Goal: Task Accomplishment & Management: Manage account settings

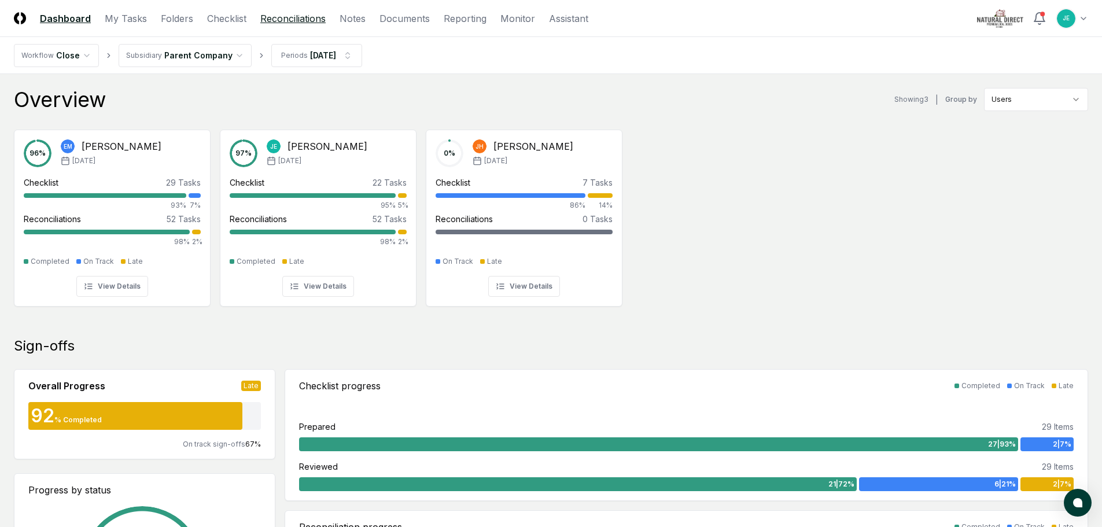
click at [278, 19] on link "Reconciliations" at bounding box center [292, 19] width 65 height 14
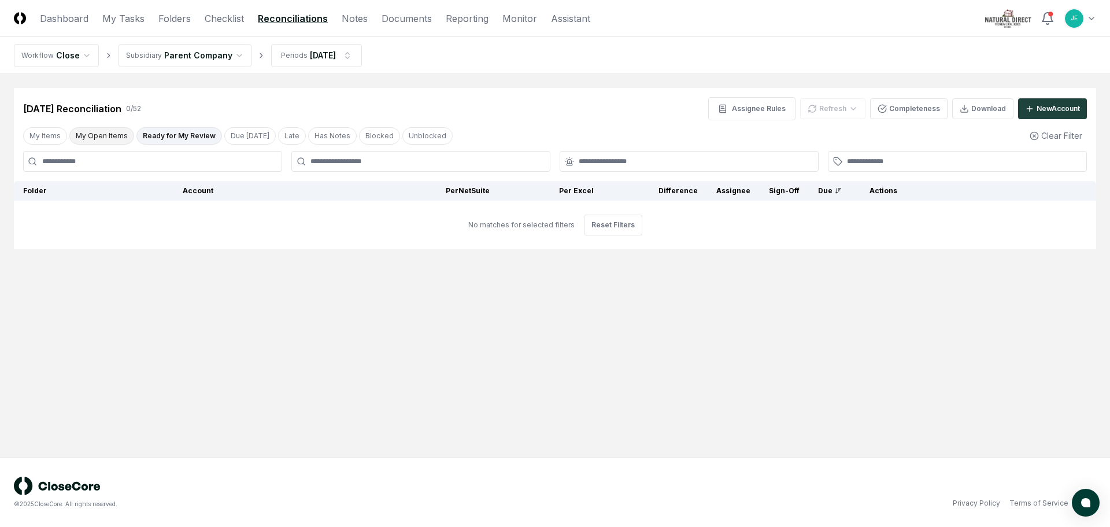
click at [117, 141] on button "My Open Items" at bounding box center [101, 135] width 65 height 17
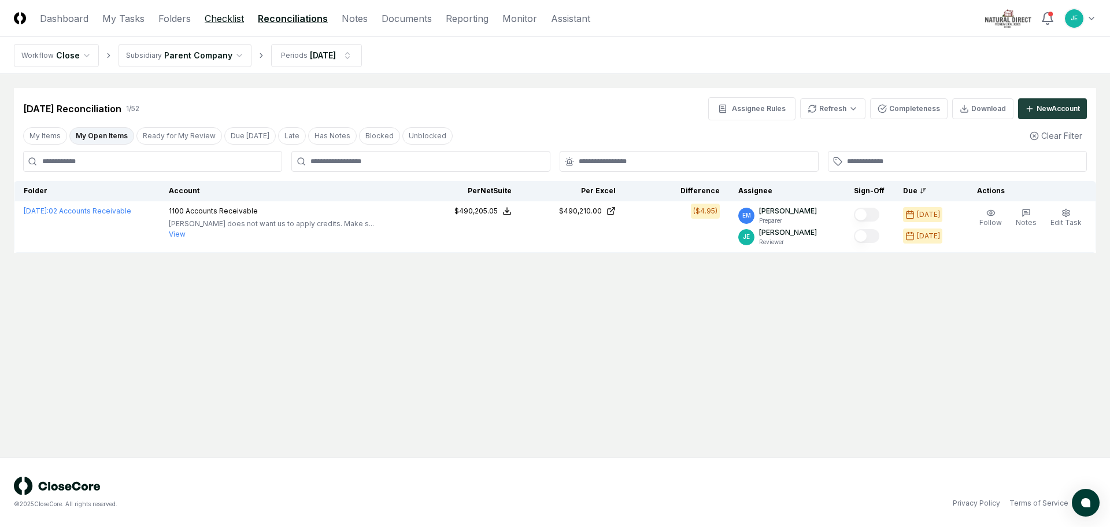
click at [217, 23] on link "Checklist" at bounding box center [224, 19] width 39 height 14
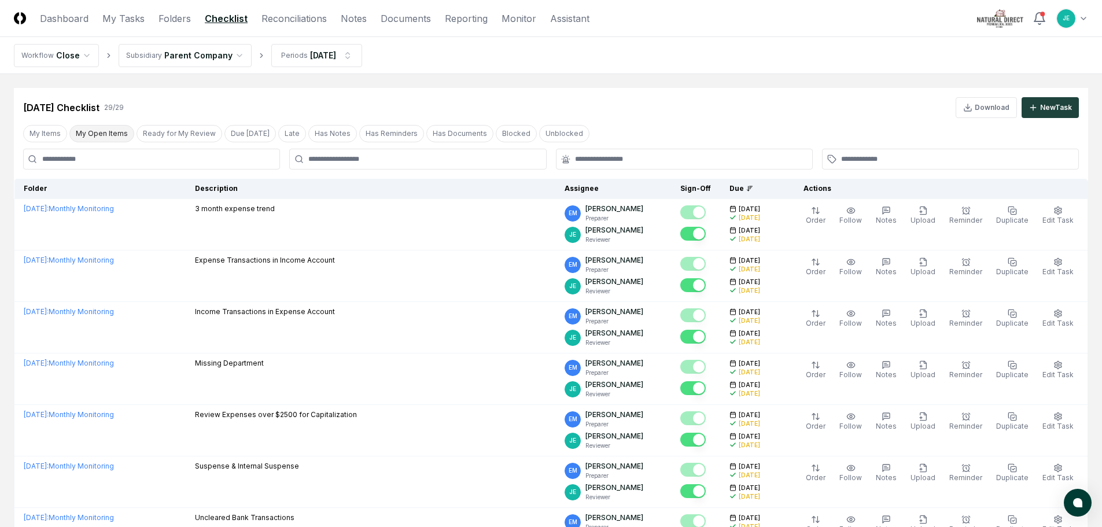
click at [115, 135] on button "My Open Items" at bounding box center [101, 133] width 65 height 17
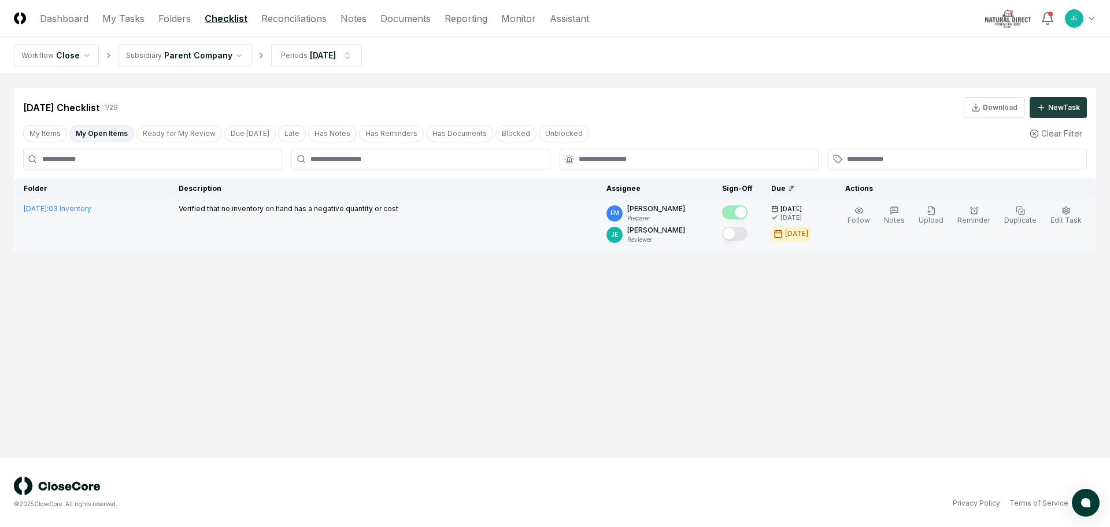
click at [739, 234] on button "Mark complete" at bounding box center [734, 234] width 25 height 14
click at [160, 131] on button "Ready for My Review" at bounding box center [179, 133] width 86 height 17
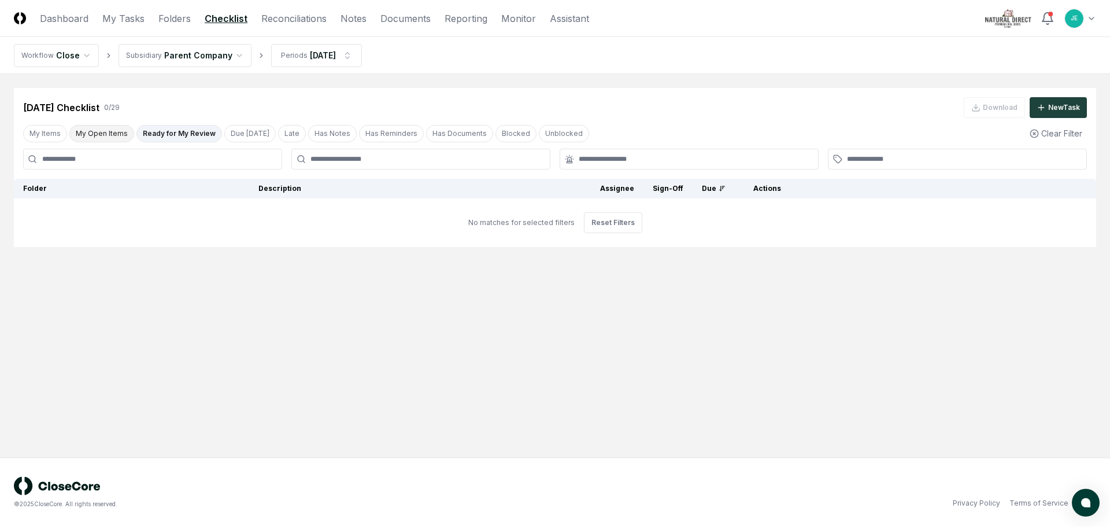
click at [111, 138] on button "My Open Items" at bounding box center [101, 133] width 65 height 17
click at [267, 21] on link "Reconciliations" at bounding box center [293, 19] width 65 height 14
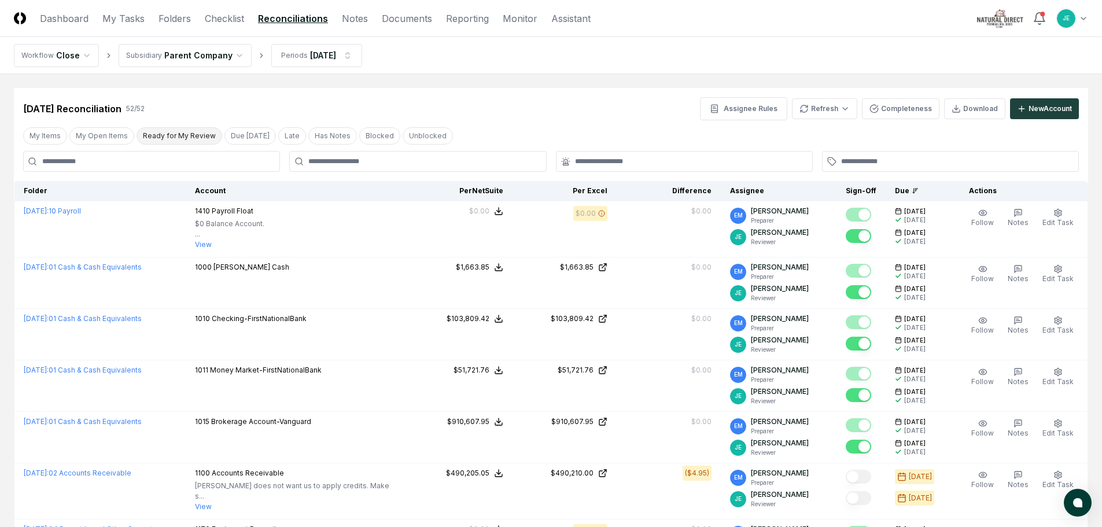
click at [141, 129] on button "Ready for My Review" at bounding box center [179, 135] width 86 height 17
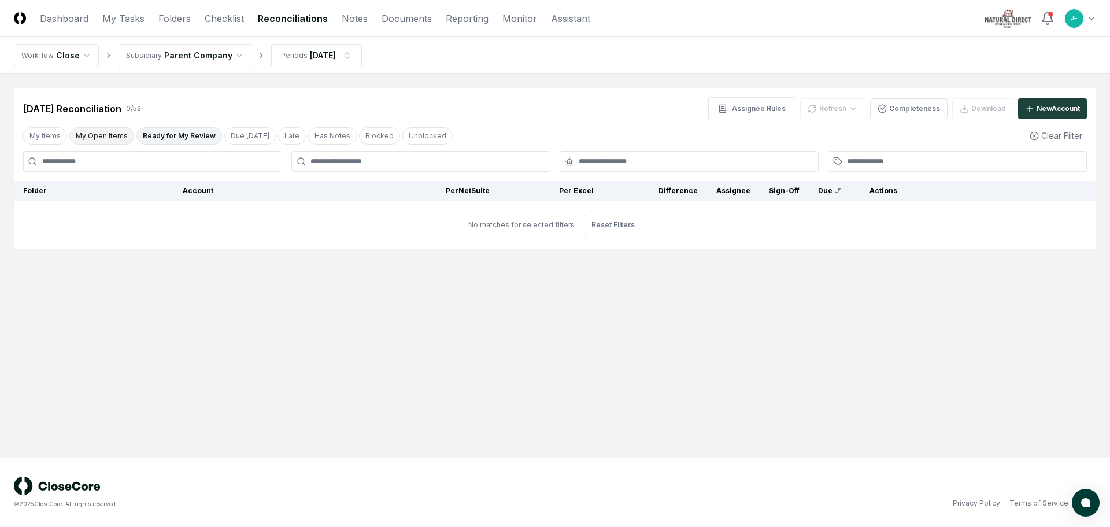
click at [119, 137] on button "My Open Items" at bounding box center [101, 135] width 65 height 17
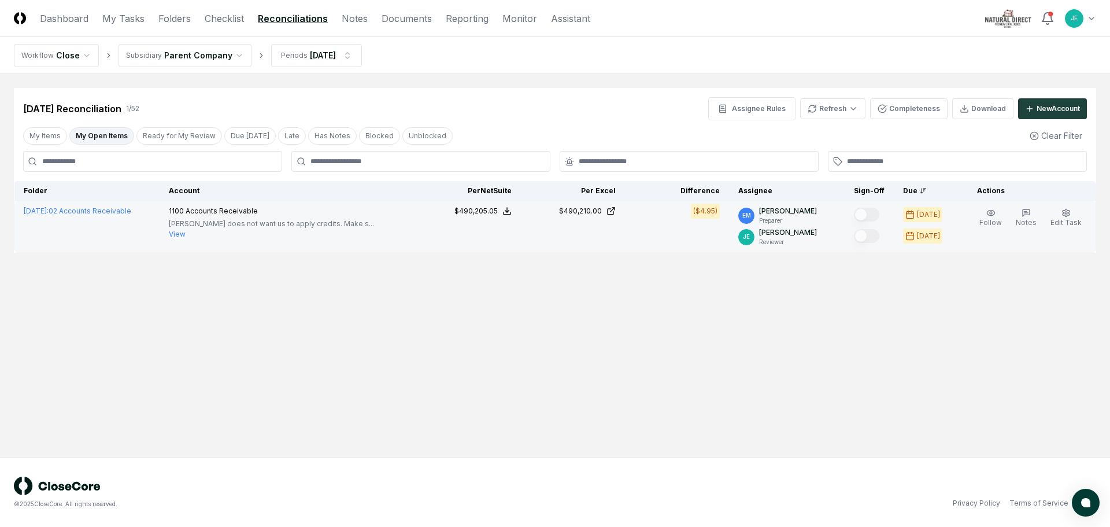
click at [186, 235] on button "View" at bounding box center [177, 234] width 17 height 10
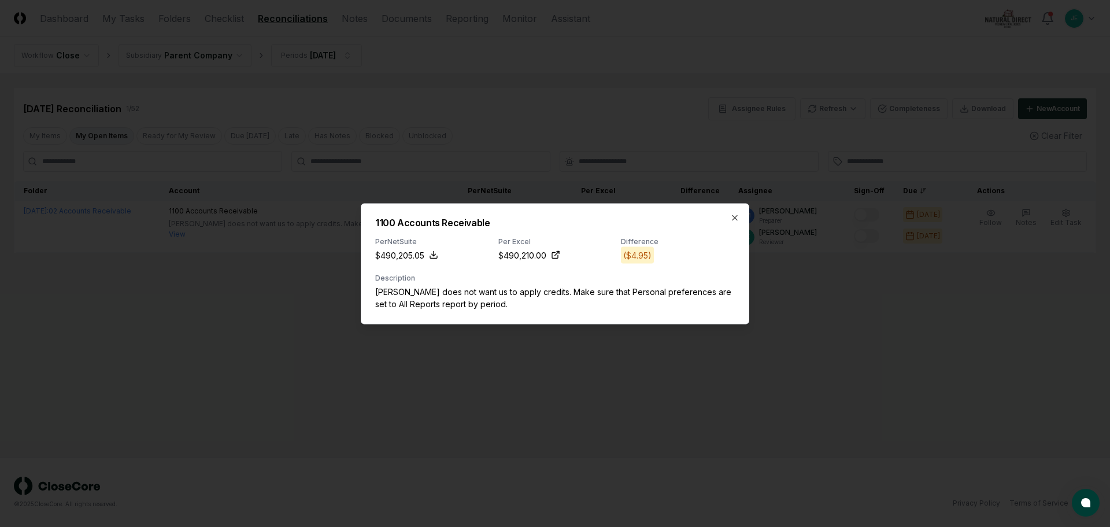
click at [738, 305] on div "1100 Accounts Receivable Per NetSuite $490,205.05 Per Excel $490,210.00 Differe…" at bounding box center [555, 263] width 389 height 121
click at [733, 214] on icon "button" at bounding box center [734, 217] width 9 height 9
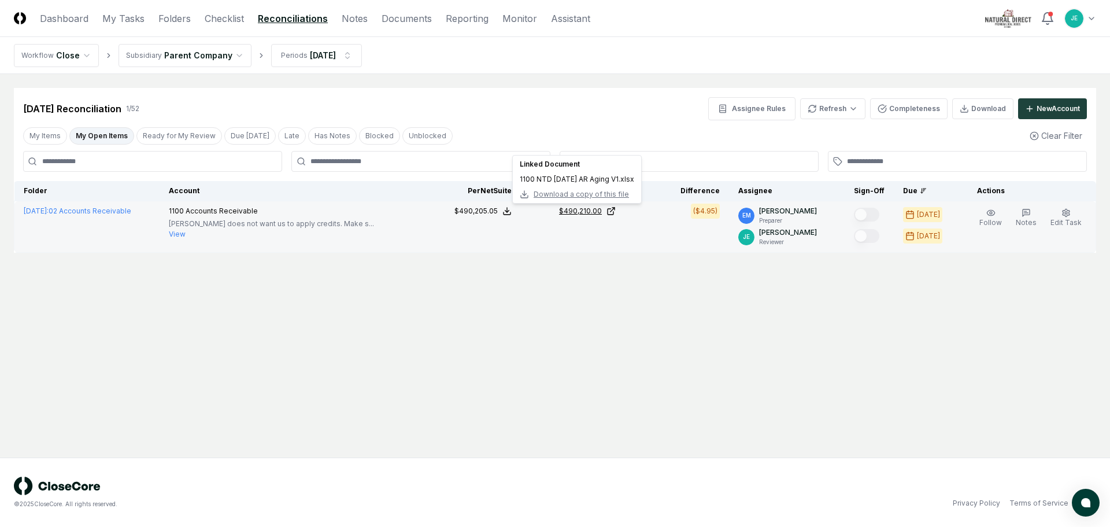
click at [616, 213] on icon at bounding box center [611, 210] width 9 height 9
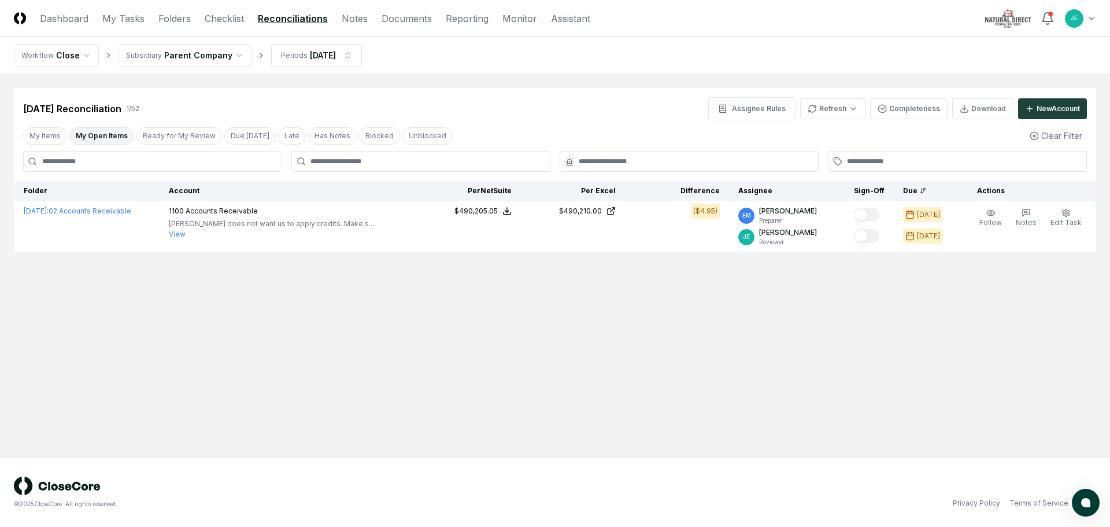
click at [549, 302] on main "Cancel Reassign [DATE] Reconciliation 1 / 52 Assignee Rules Refresh Completenes…" at bounding box center [555, 265] width 1110 height 383
click at [836, 109] on html "CloseCore Dashboard My Tasks Folders Checklist Reconciliations Notes Documents …" at bounding box center [555, 263] width 1110 height 527
click at [827, 153] on div "Spreadsheets" at bounding box center [836, 150] width 68 height 17
click at [855, 105] on html "CloseCore Dashboard My Tasks Folders Checklist Reconciliations Notes Documents …" at bounding box center [555, 263] width 1110 height 527
click at [830, 152] on div "Spreadsheets" at bounding box center [836, 150] width 68 height 17
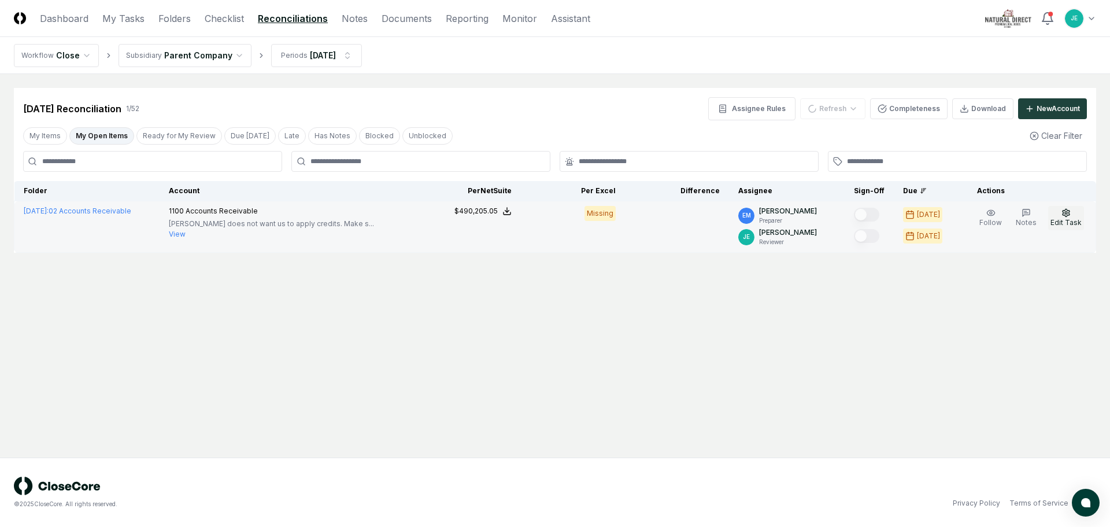
click at [1062, 223] on span "Edit Task" at bounding box center [1066, 222] width 31 height 9
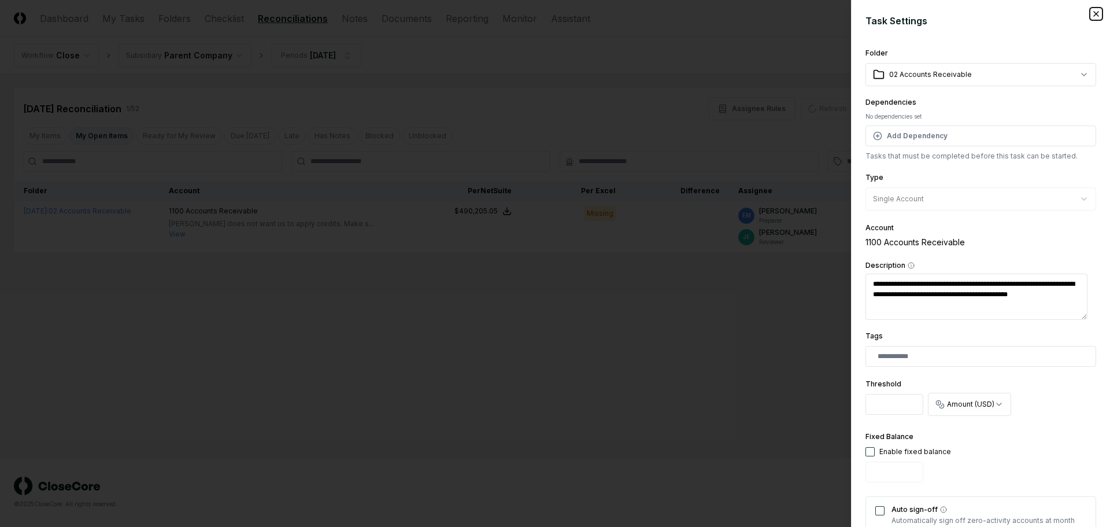
click at [1092, 17] on icon "button" at bounding box center [1096, 13] width 9 height 9
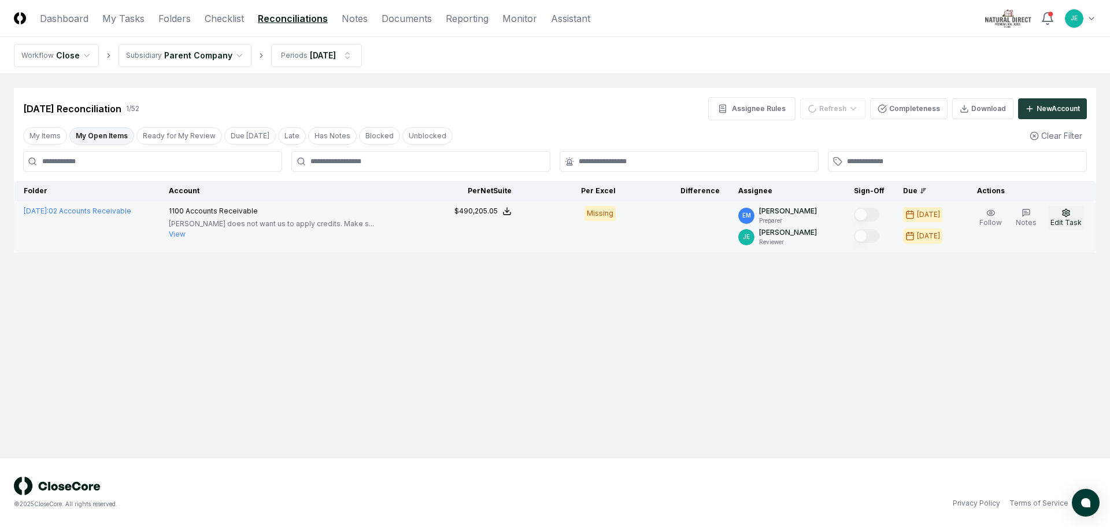
click at [1054, 212] on button "Edit Task" at bounding box center [1067, 218] width 36 height 24
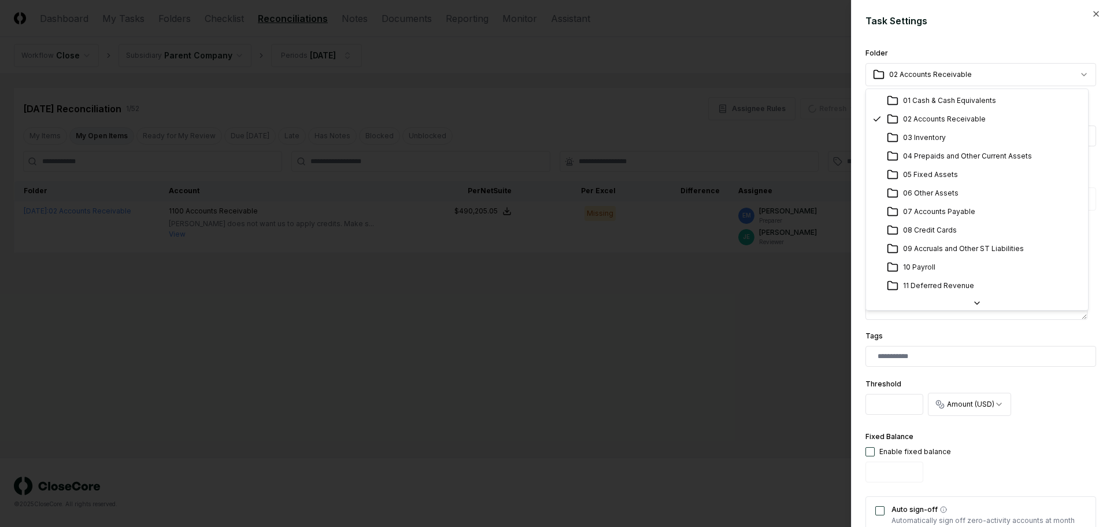
click at [1025, 80] on body "**********" at bounding box center [555, 263] width 1110 height 527
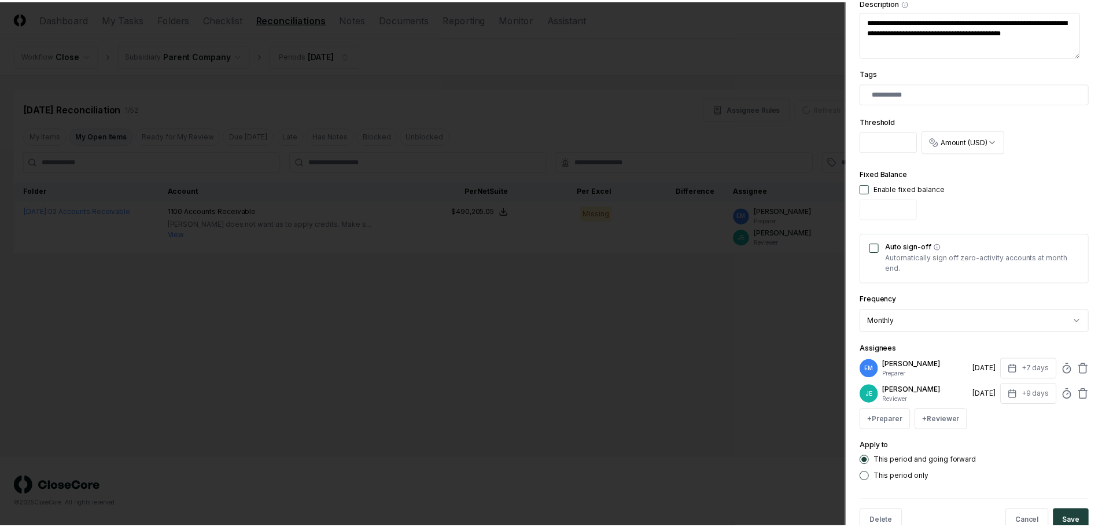
scroll to position [292, 0]
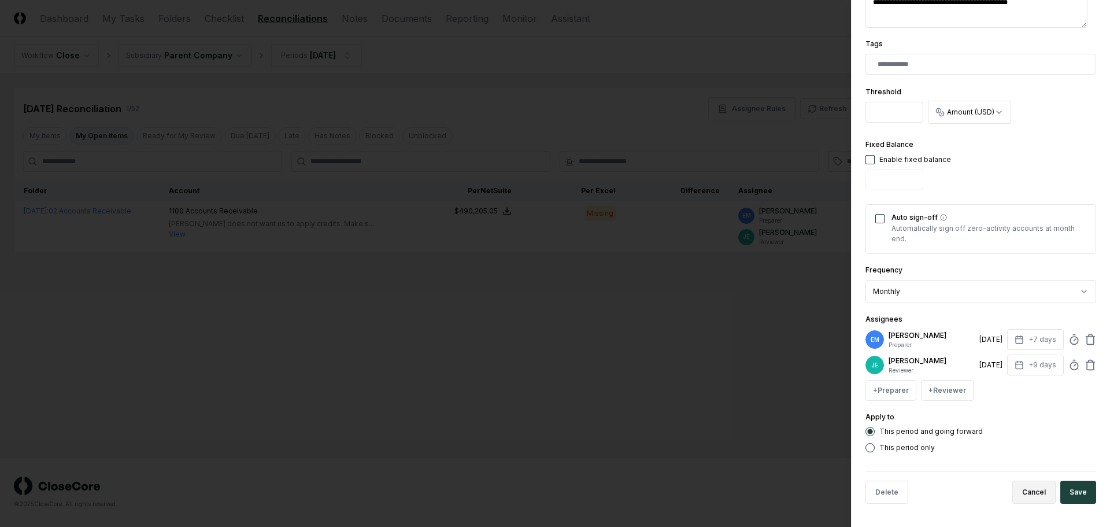
click at [1026, 491] on button "Cancel" at bounding box center [1034, 492] width 43 height 23
type textarea "*"
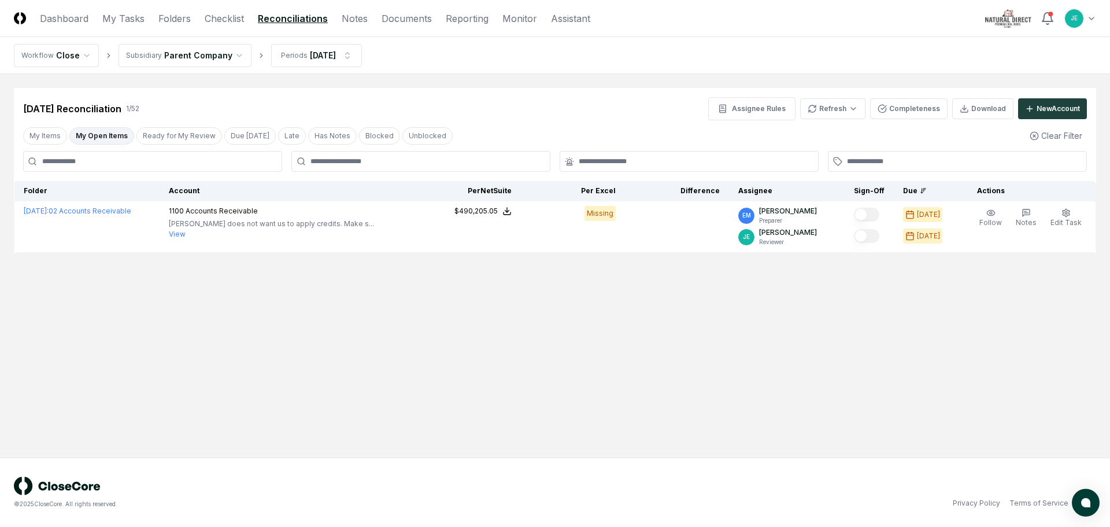
click at [724, 372] on main "Cancel Reassign [DATE] Reconciliation 1 / 52 Assignee Rules Refresh Completenes…" at bounding box center [555, 265] width 1110 height 383
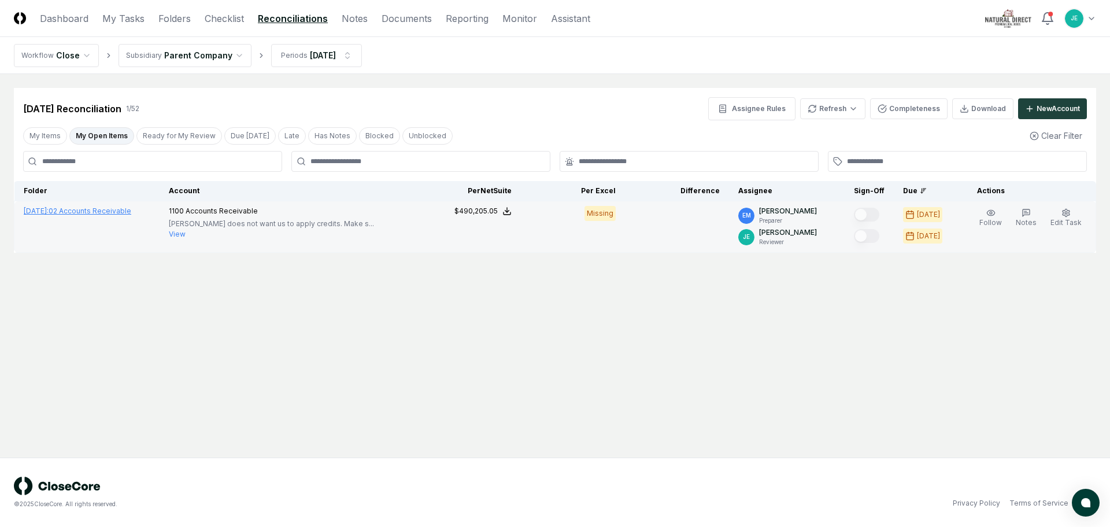
click at [95, 215] on link "[DATE] : 02 Accounts Receivable" at bounding box center [78, 210] width 108 height 9
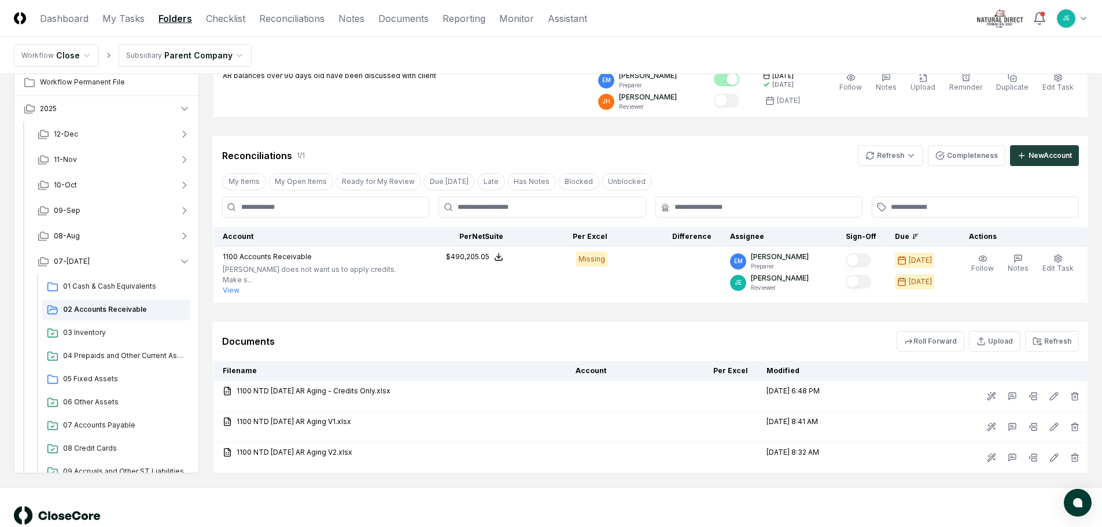
scroll to position [174, 0]
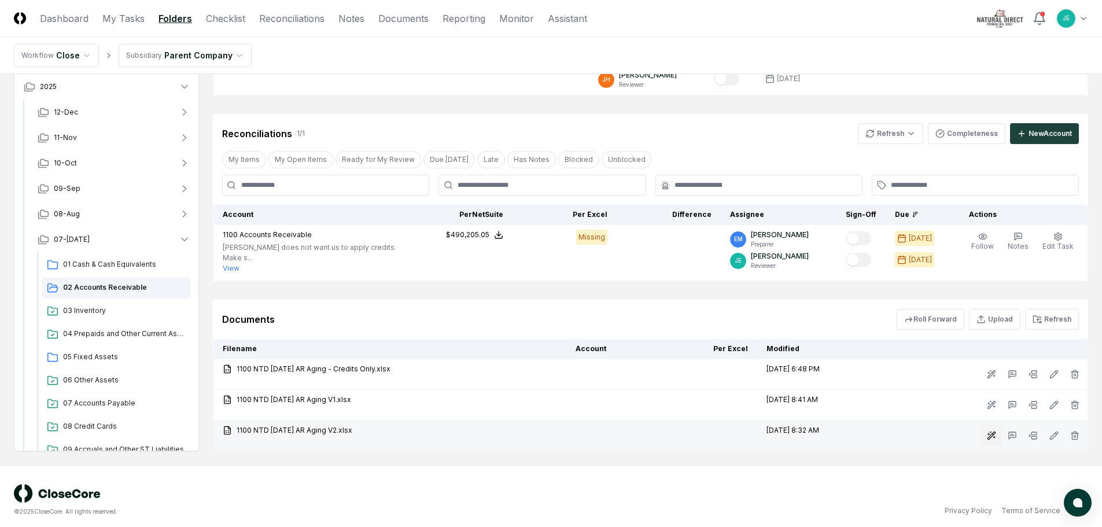
click at [993, 434] on icon at bounding box center [991, 435] width 9 height 9
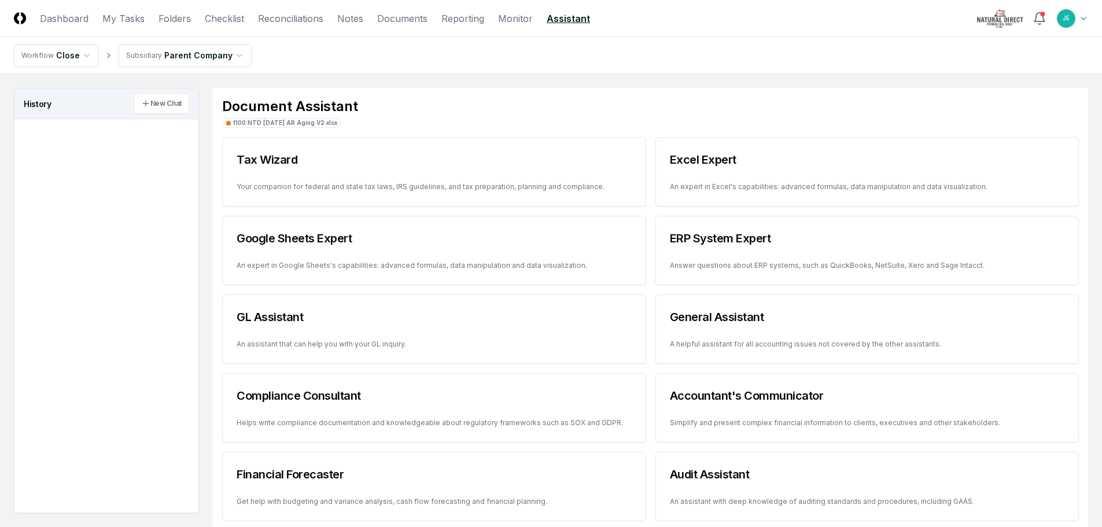
click at [76, 61] on html "CloseCore Dashboard My Tasks Folders Checklist Reconciliations Notes Documents …" at bounding box center [551, 346] width 1102 height 692
click at [293, 17] on html "CloseCore Dashboard My Tasks Folders Checklist Reconciliations Notes Documents …" at bounding box center [551, 346] width 1102 height 692
click at [293, 17] on link "Reconciliations" at bounding box center [290, 19] width 65 height 14
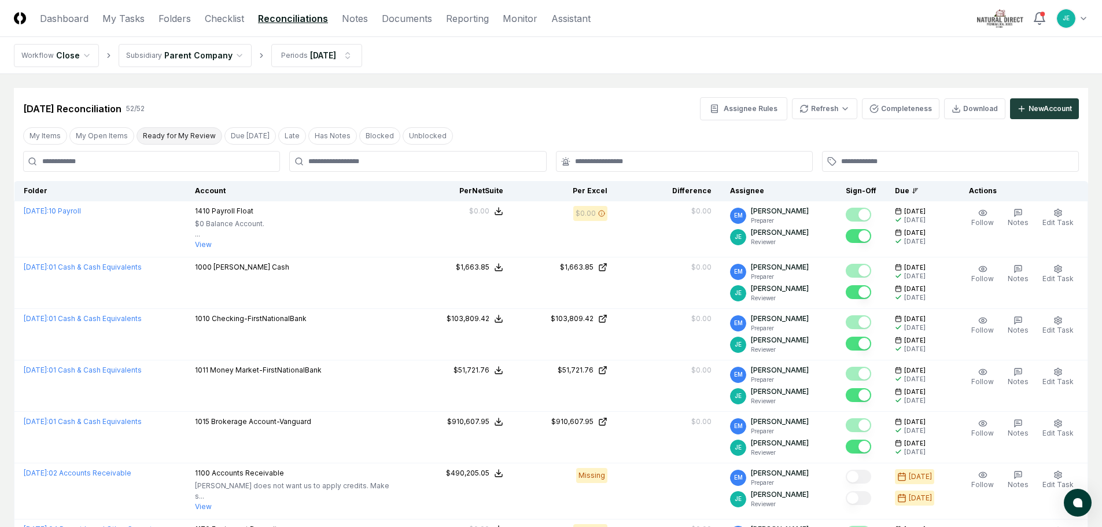
click at [182, 135] on button "Ready for My Review" at bounding box center [179, 135] width 86 height 17
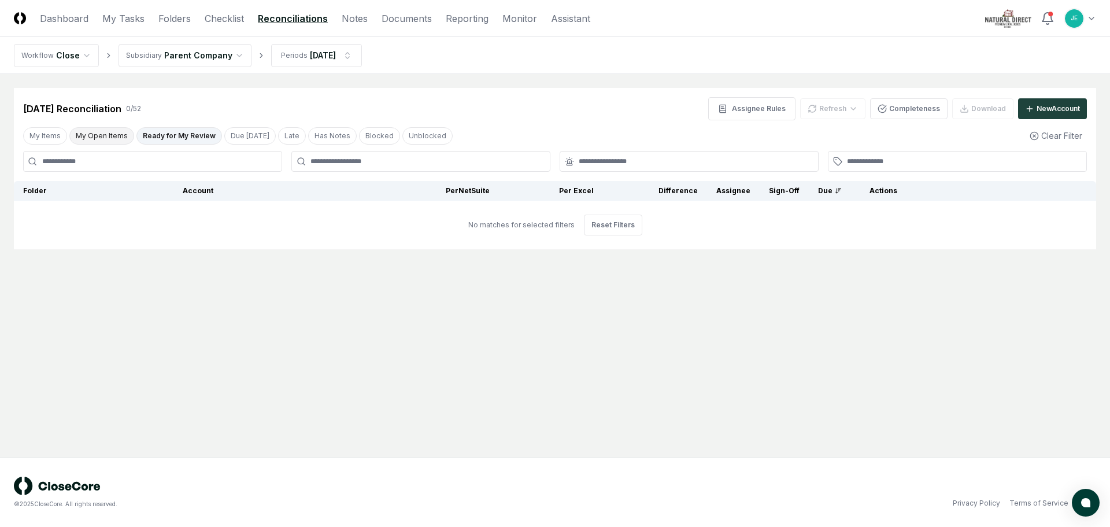
click at [114, 135] on button "My Open Items" at bounding box center [101, 135] width 65 height 17
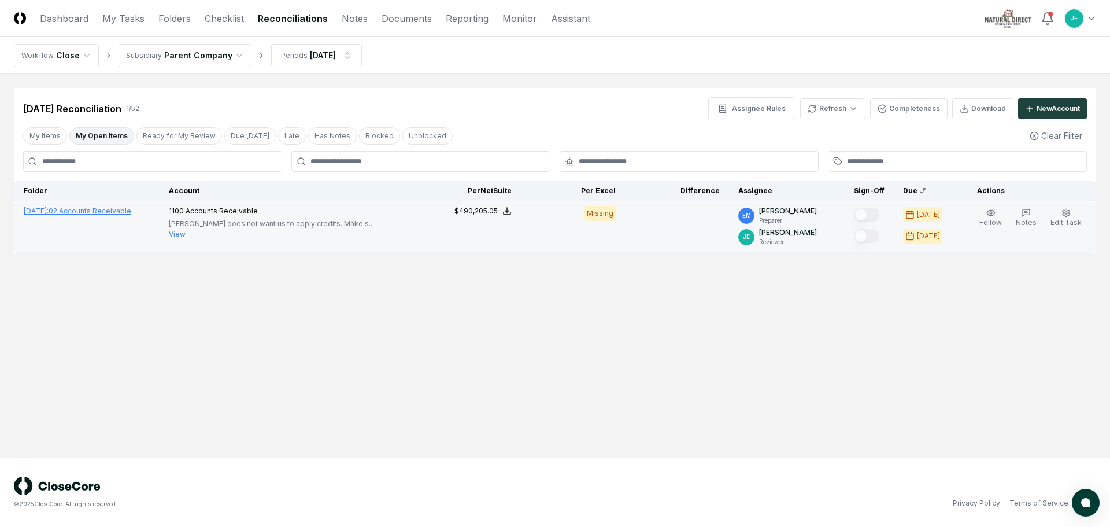
click at [92, 210] on link "[DATE] : 02 Accounts Receivable" at bounding box center [78, 210] width 108 height 9
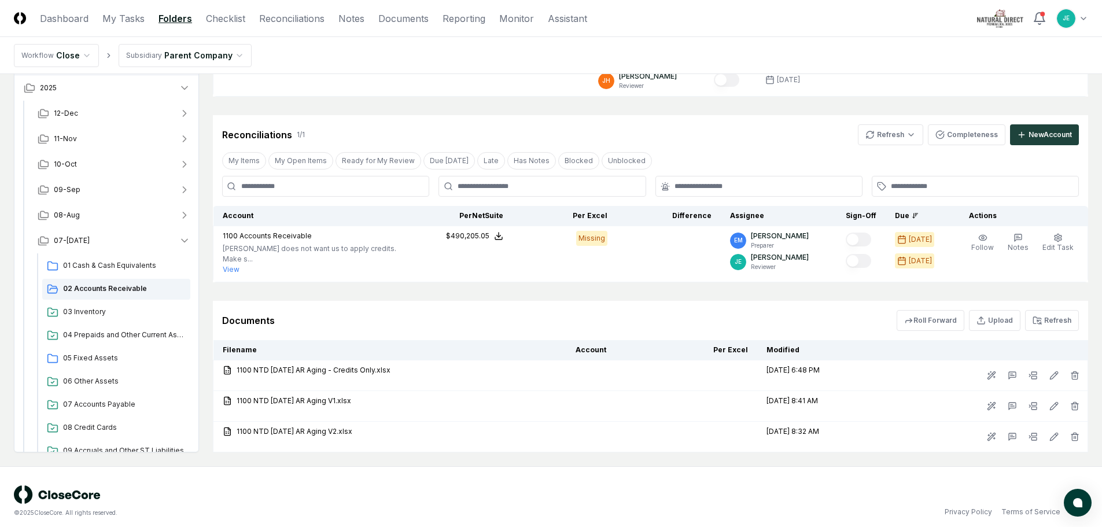
scroll to position [176, 0]
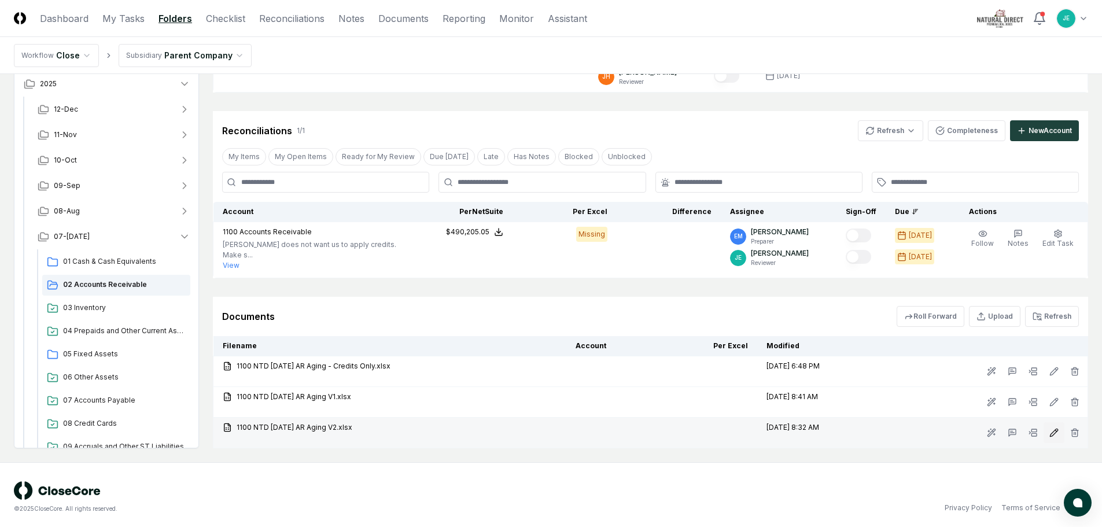
click at [1053, 429] on icon at bounding box center [1053, 432] width 9 height 9
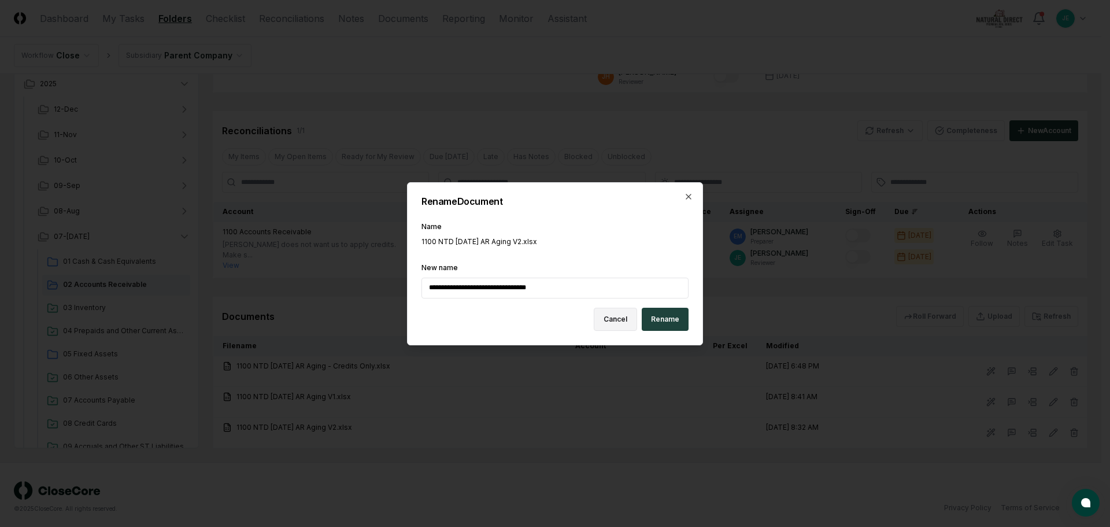
click at [618, 320] on button "Cancel" at bounding box center [615, 319] width 43 height 23
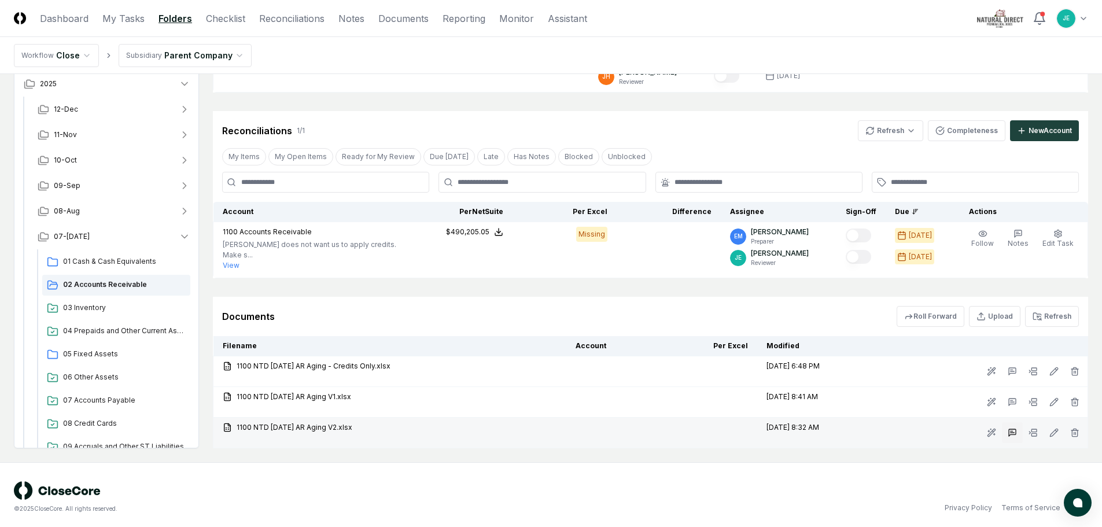
click at [1012, 431] on icon at bounding box center [1011, 431] width 2 height 0
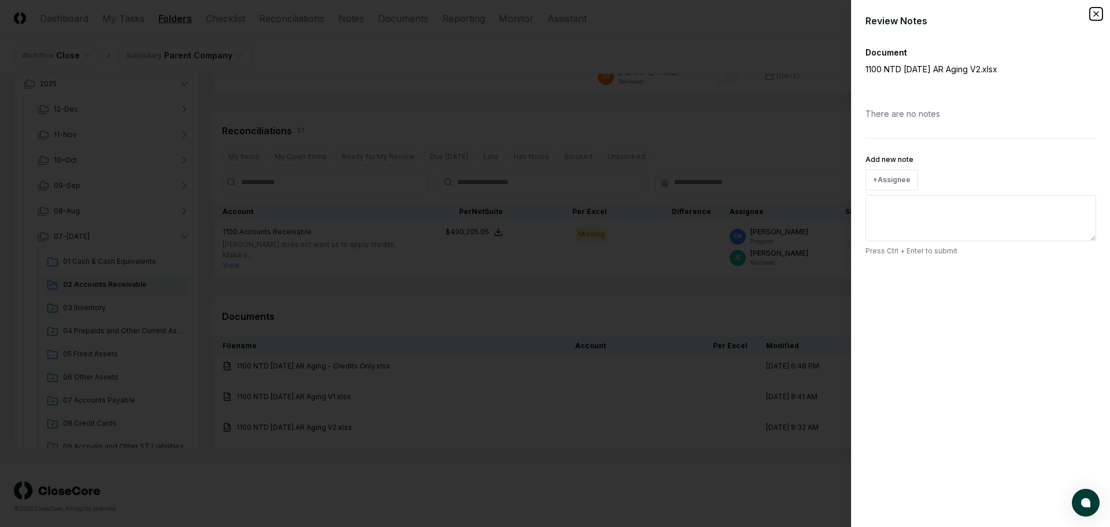
click at [1099, 14] on icon "button" at bounding box center [1096, 13] width 9 height 9
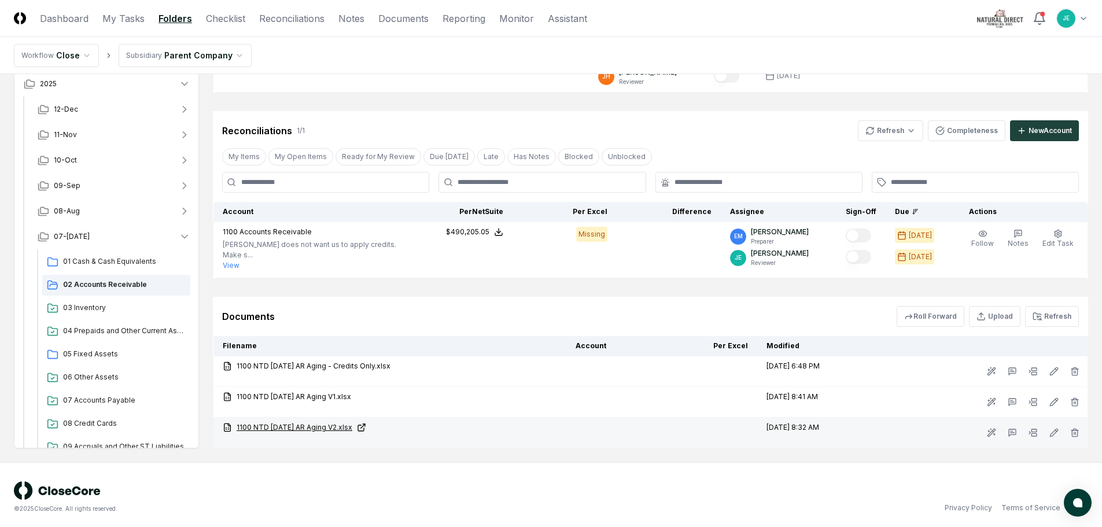
click at [365, 423] on icon at bounding box center [361, 427] width 9 height 9
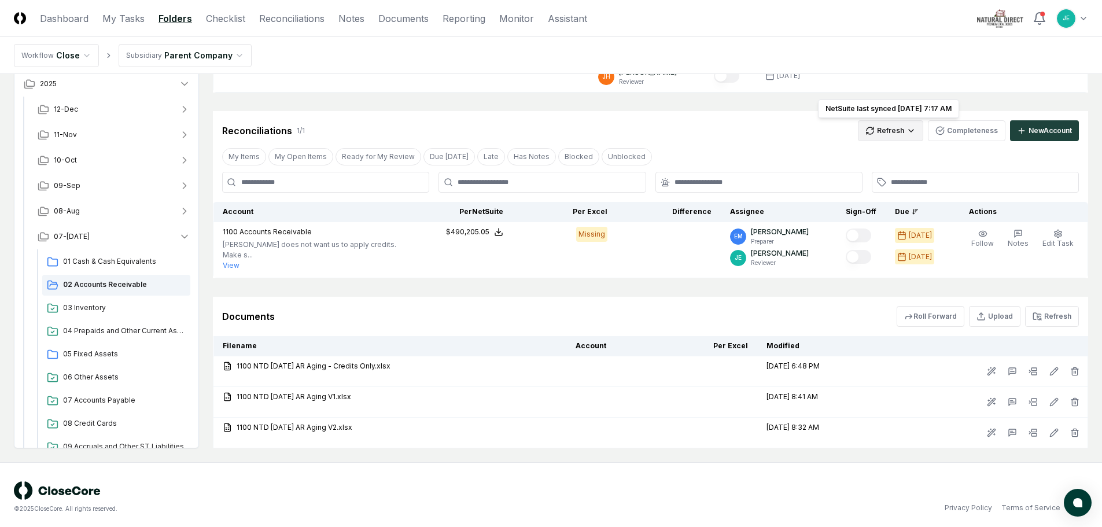
click at [899, 127] on html "CloseCore Dashboard My Tasks Folders Checklist Reconciliations Notes Documents …" at bounding box center [551, 178] width 1102 height 708
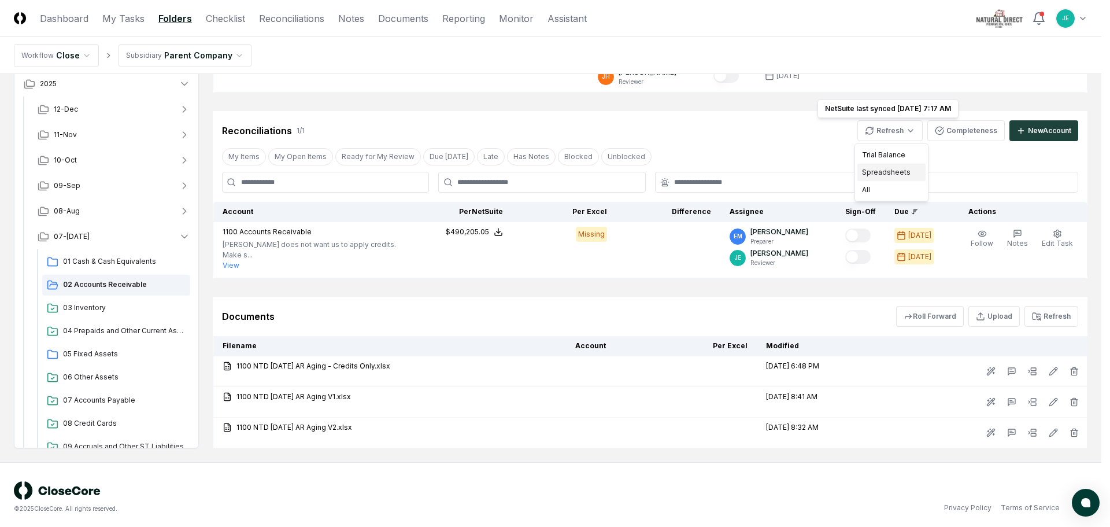
click at [905, 176] on div "Spreadsheets" at bounding box center [892, 172] width 68 height 17
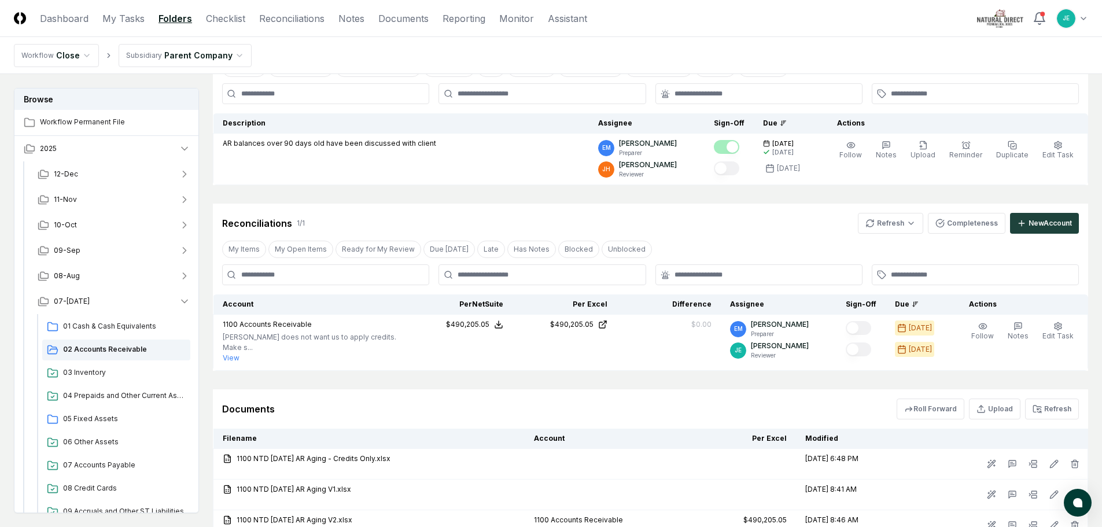
scroll to position [176, 0]
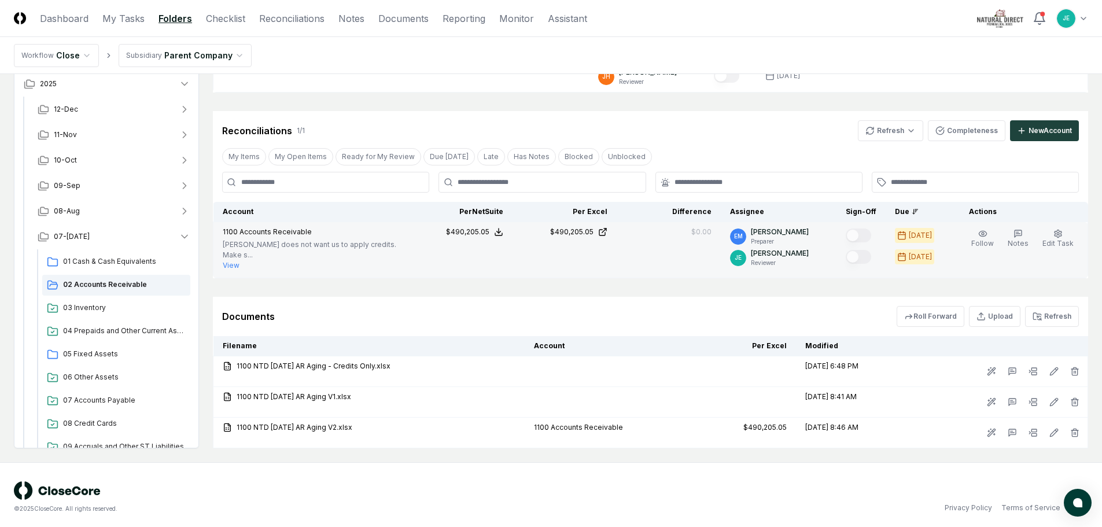
click at [235, 260] on button "View" at bounding box center [231, 265] width 17 height 10
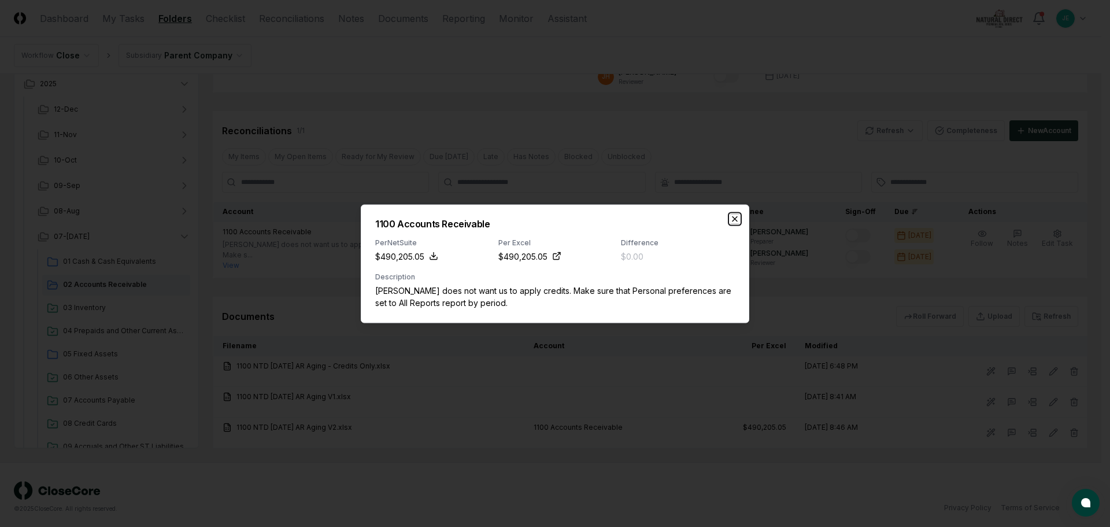
click at [736, 220] on icon "button" at bounding box center [734, 218] width 9 height 9
